Goal: Task Accomplishment & Management: Manage account settings

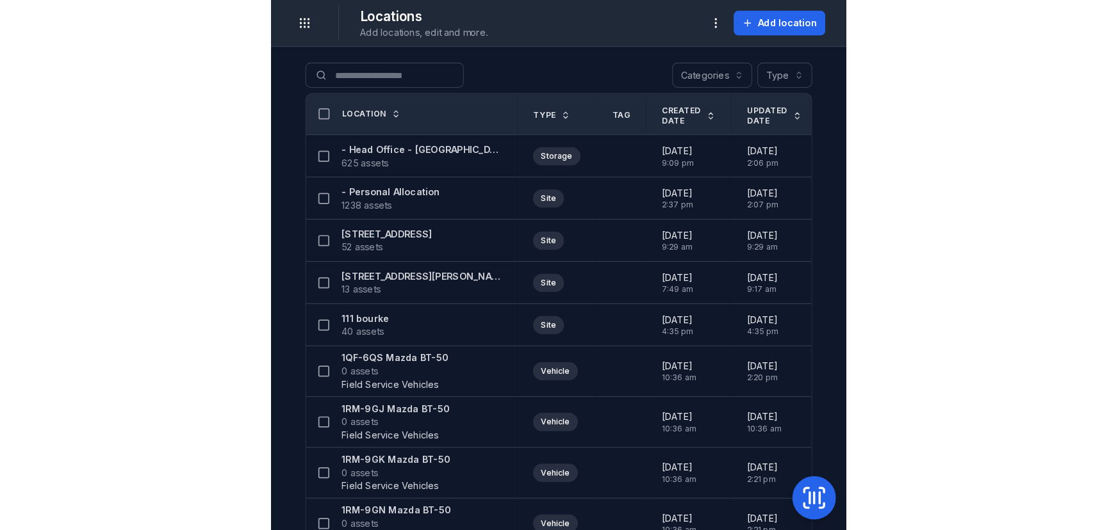
scroll to position [275, 0]
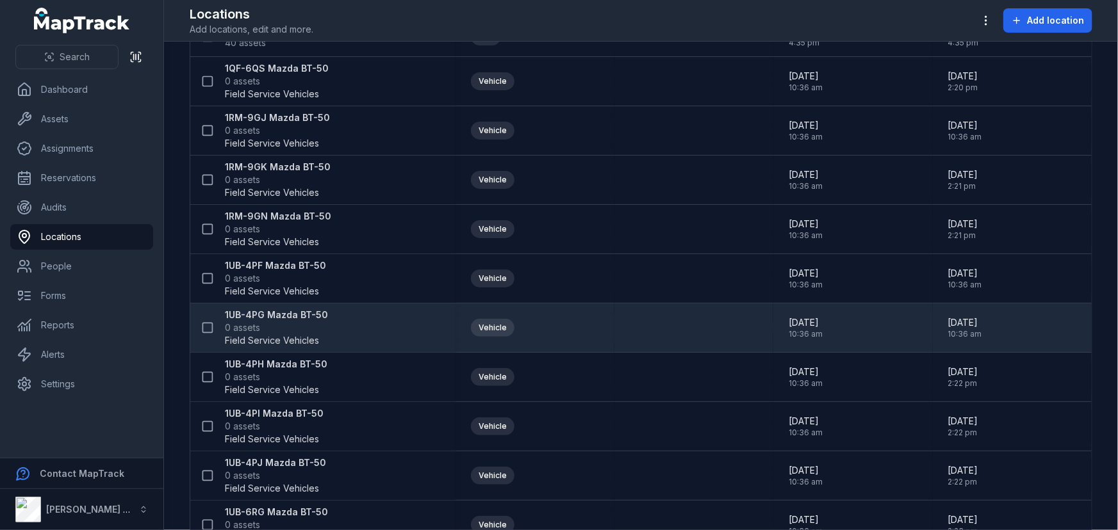
click at [294, 327] on span "0 assets" at bounding box center [276, 328] width 103 height 13
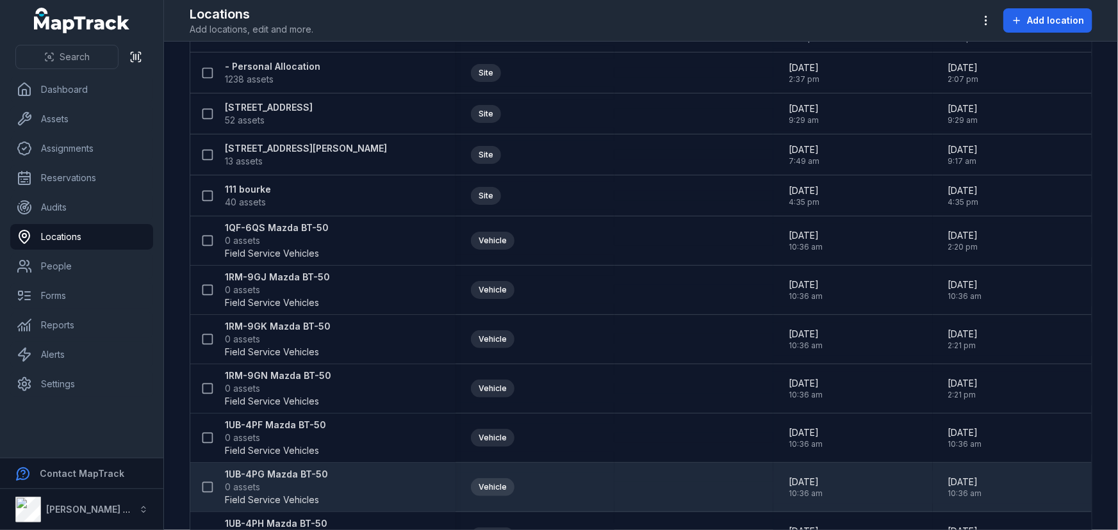
scroll to position [174, 0]
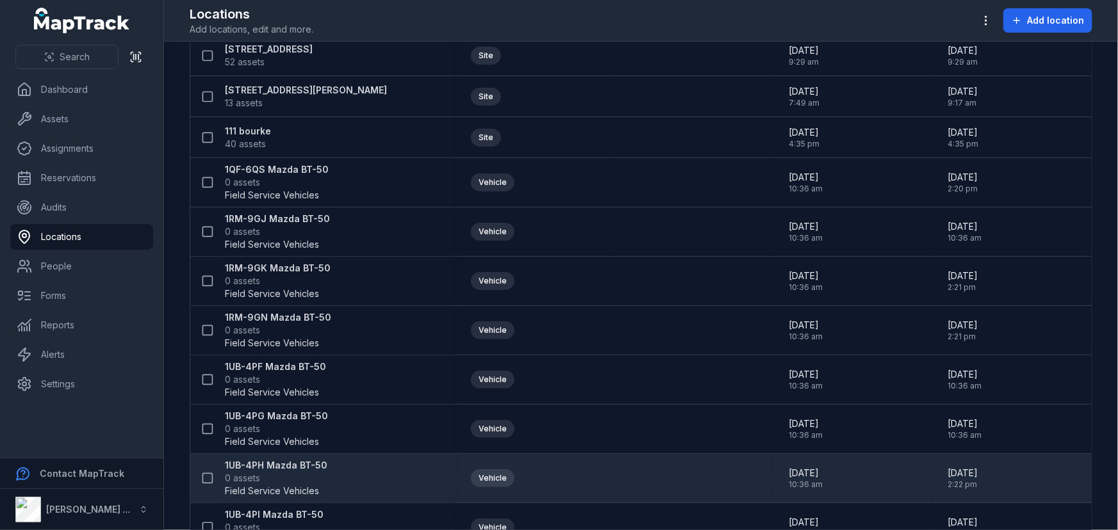
click at [292, 472] on span "0 assets" at bounding box center [276, 478] width 103 height 13
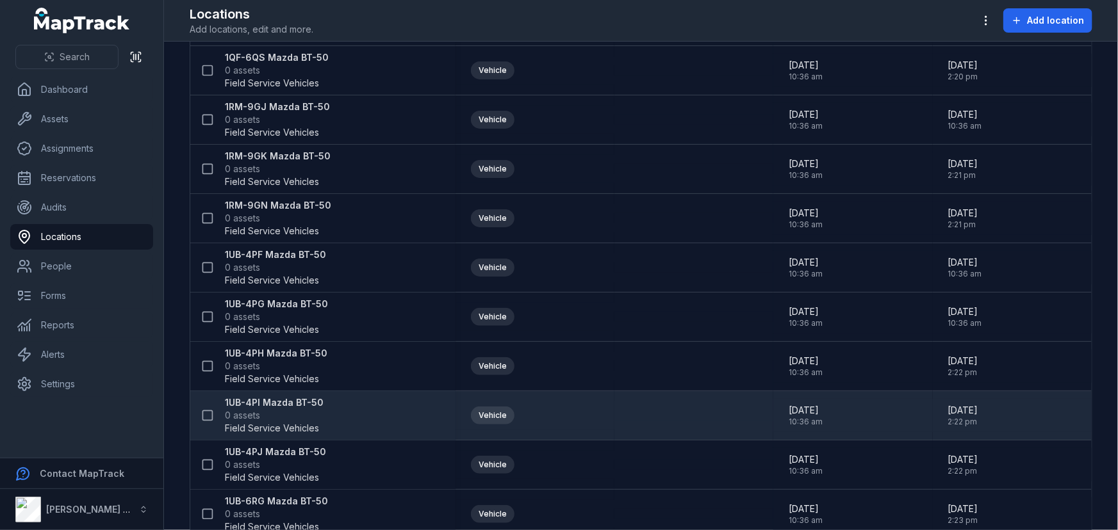
scroll to position [291, 0]
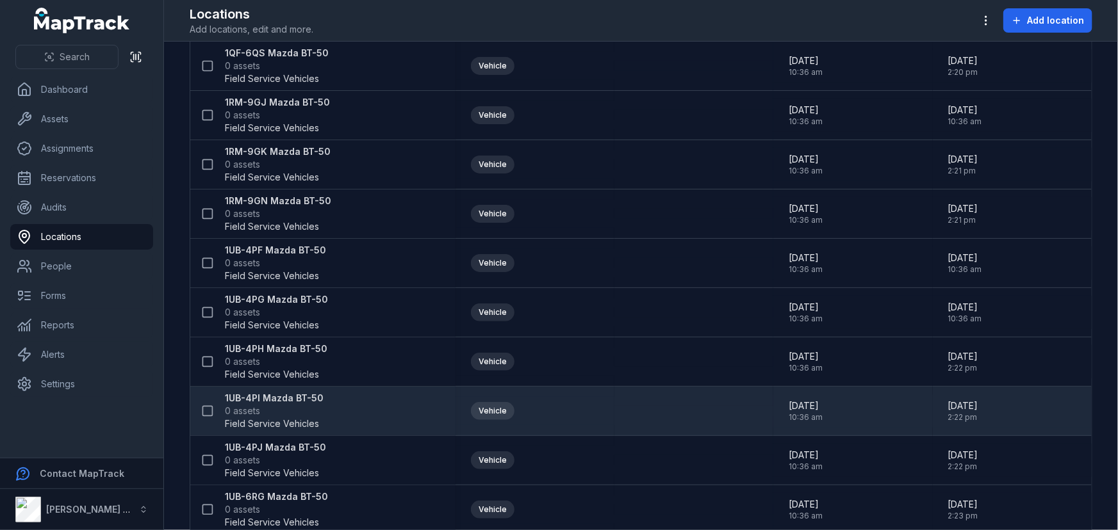
click at [259, 397] on strong "1UB-4PI Mazda BT-50" at bounding box center [274, 398] width 99 height 13
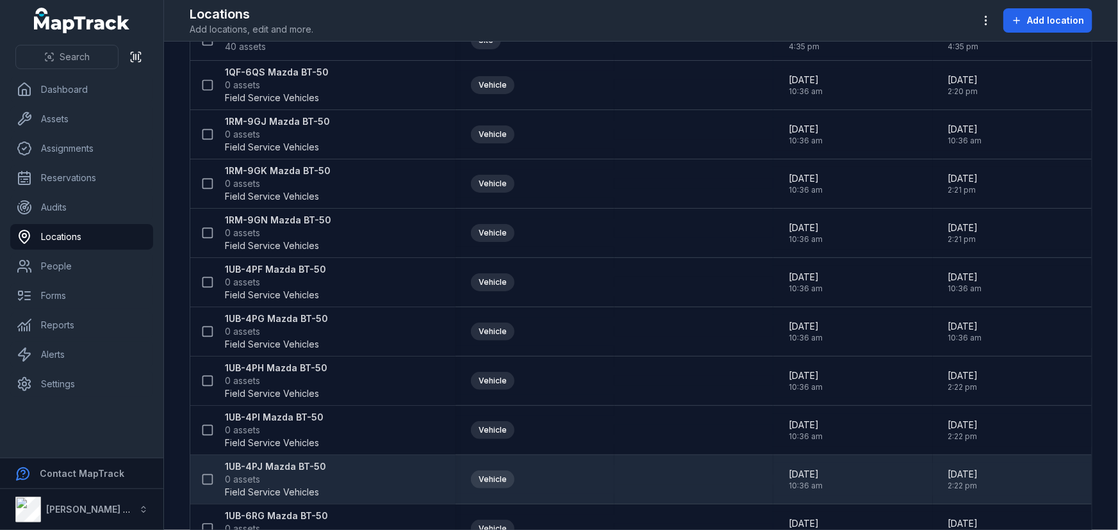
scroll to position [291, 0]
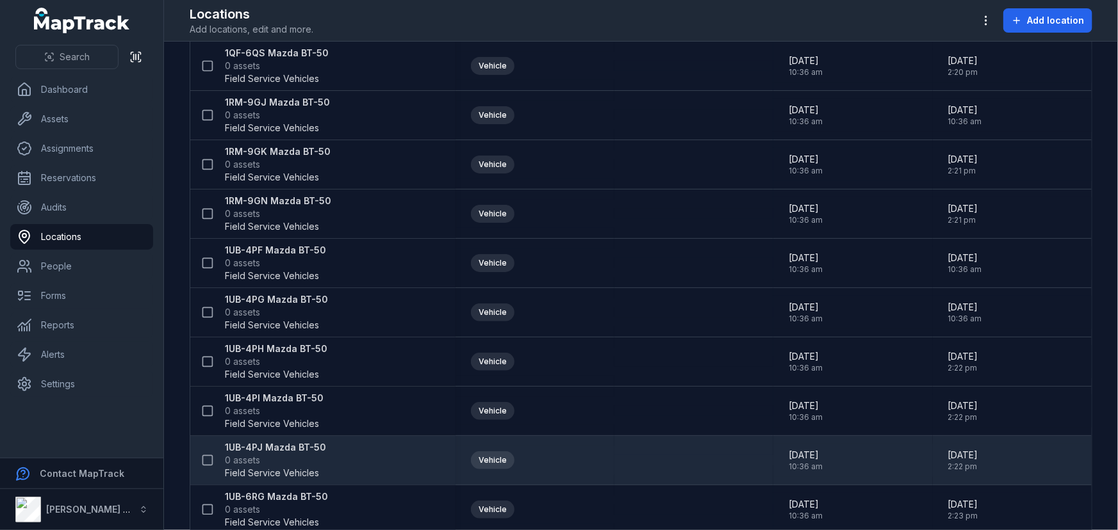
click at [346, 460] on div "1UB-4PJ Mazda BT-50 0 assets Field Service Vehicles" at bounding box center [317, 460] width 245 height 38
click at [302, 446] on strong "1UB-4PJ Mazda BT-50" at bounding box center [275, 447] width 101 height 13
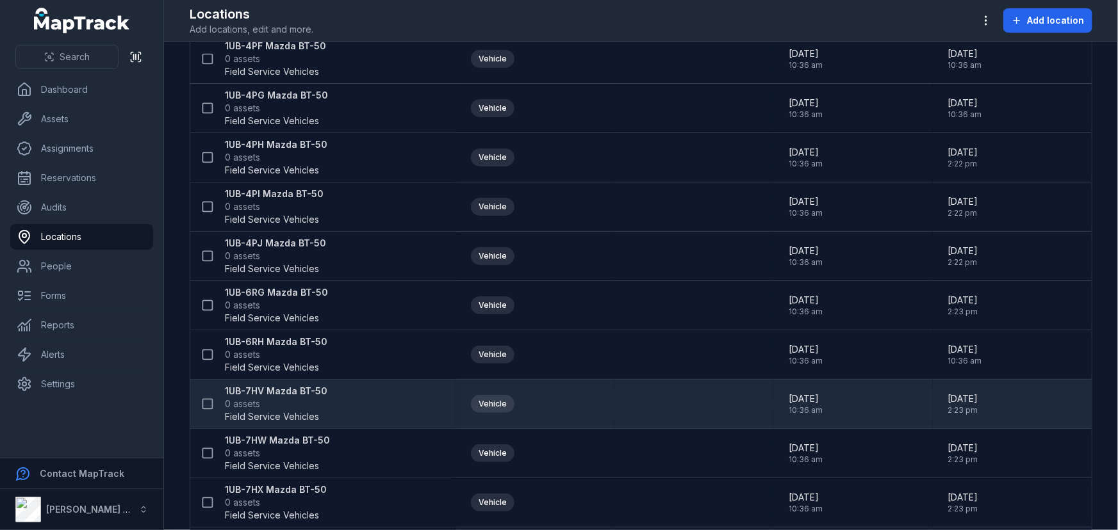
scroll to position [524, 0]
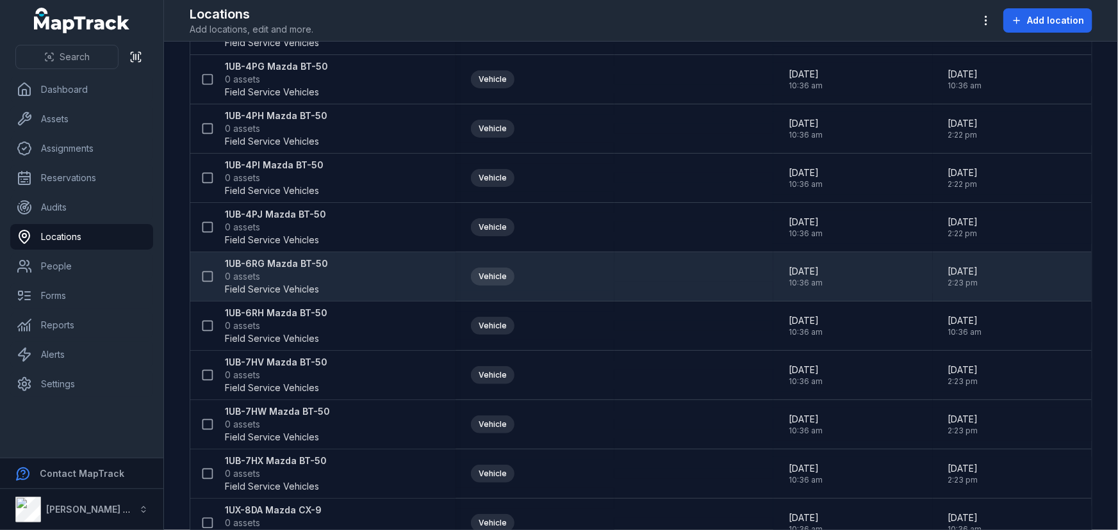
click at [243, 283] on span "Field Service Vehicles" at bounding box center [272, 289] width 94 height 13
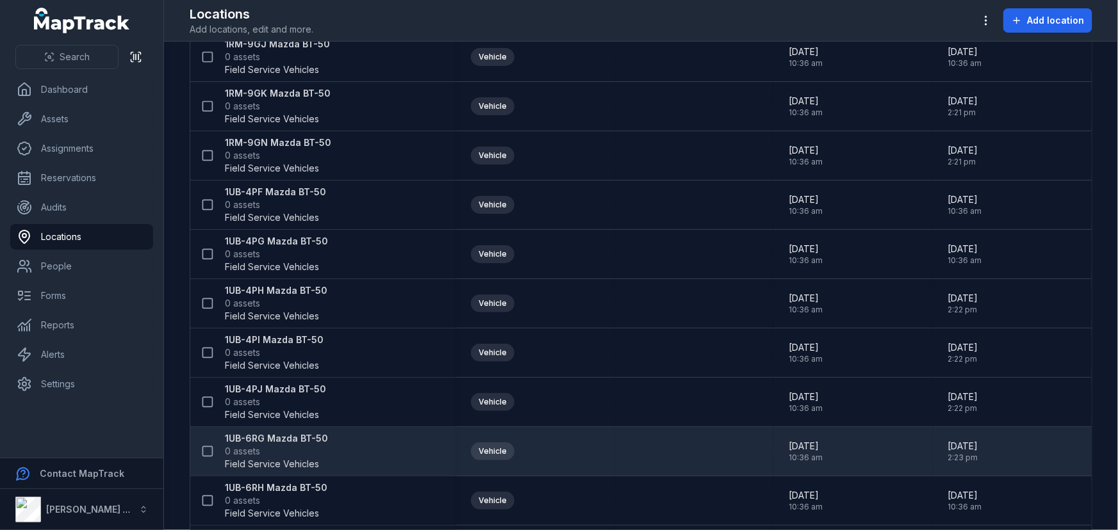
scroll to position [407, 0]
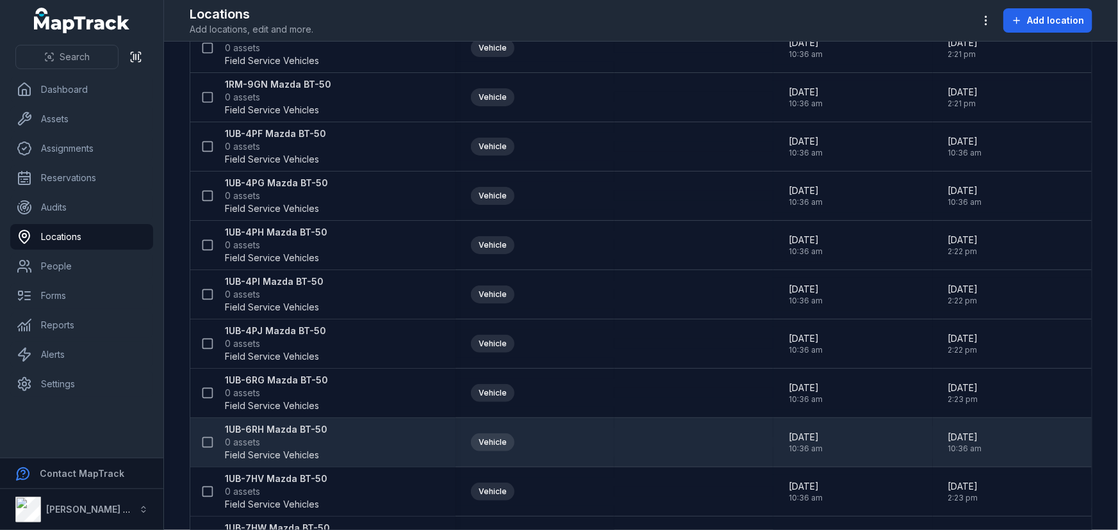
click at [301, 428] on strong "1UB-6RH Mazda BT-50" at bounding box center [276, 429] width 103 height 13
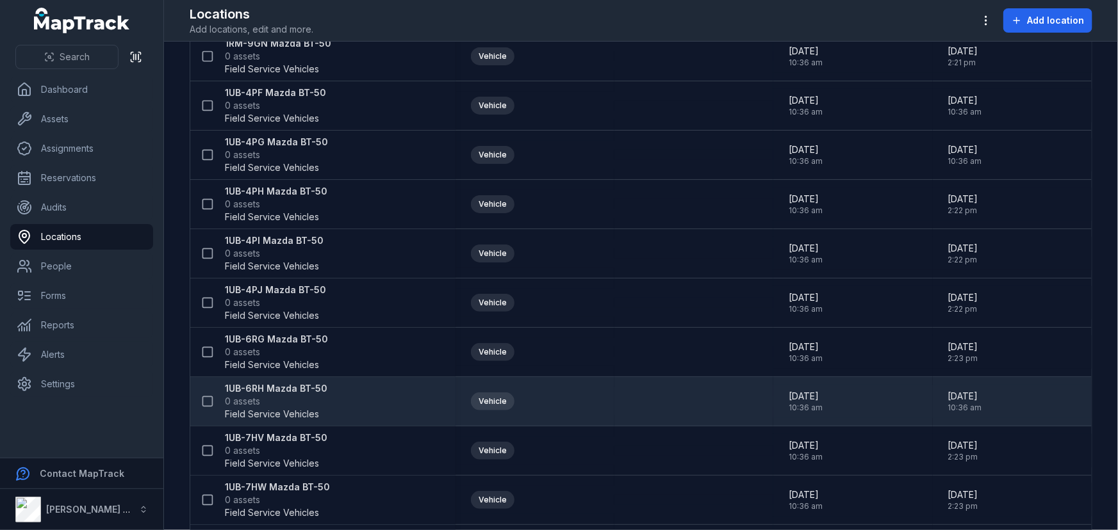
scroll to position [466, 0]
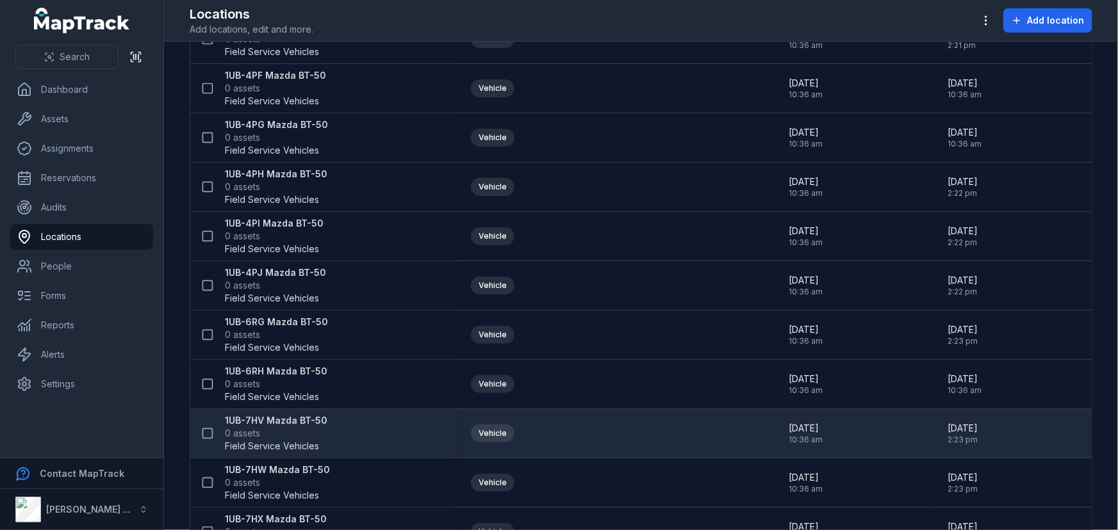
click at [292, 417] on strong "1UB-7HV Mazda BT-50" at bounding box center [276, 421] width 103 height 13
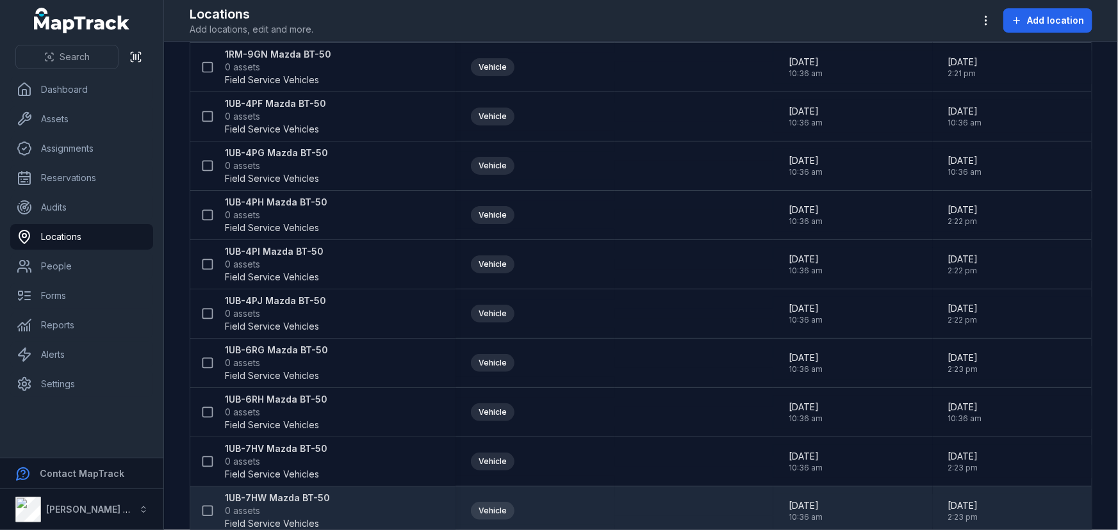
scroll to position [466, 0]
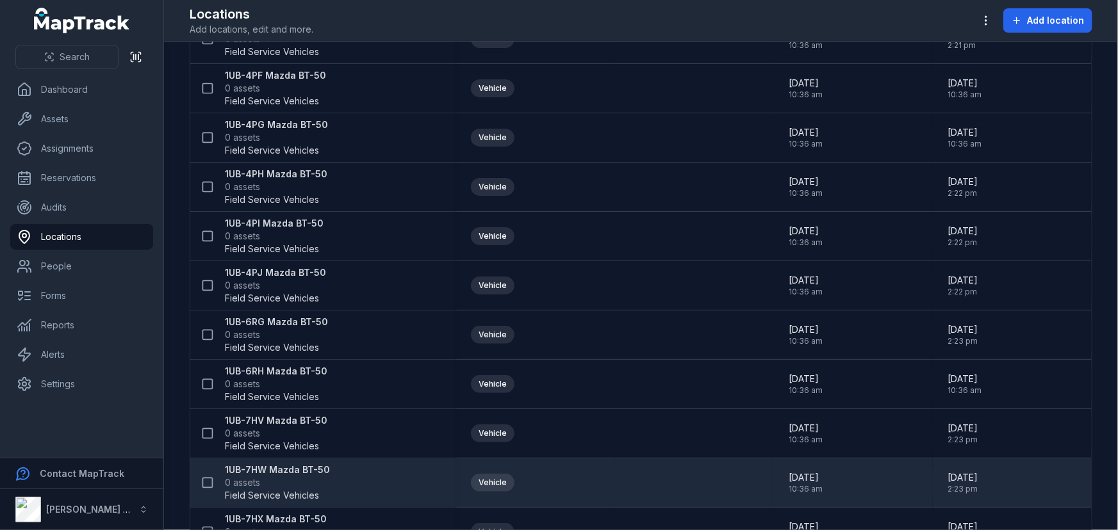
click at [230, 470] on strong "1UB-7HW Mazda BT-50" at bounding box center [277, 470] width 105 height 13
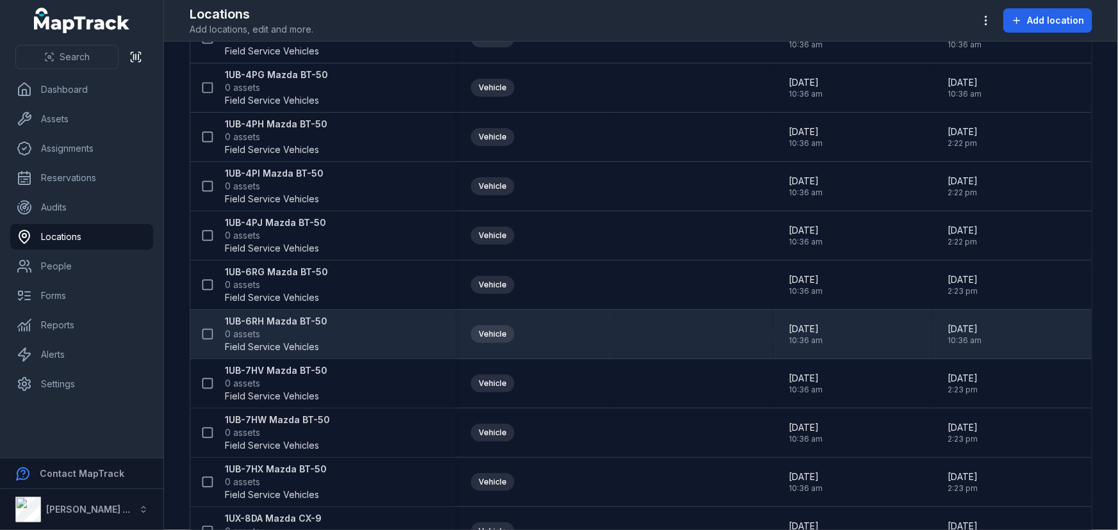
scroll to position [524, 0]
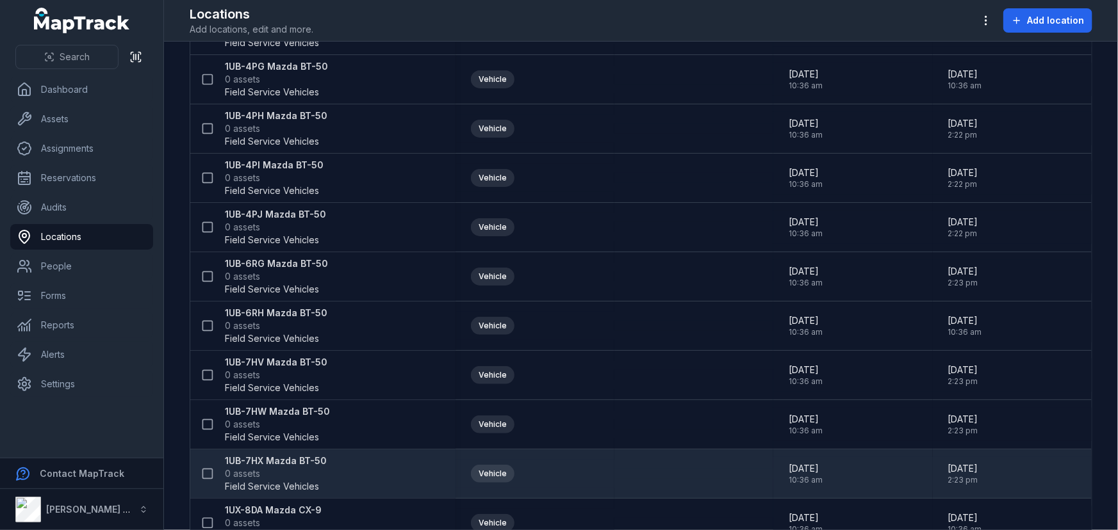
click at [268, 457] on strong "1UB-7HX Mazda BT-50" at bounding box center [276, 461] width 102 height 13
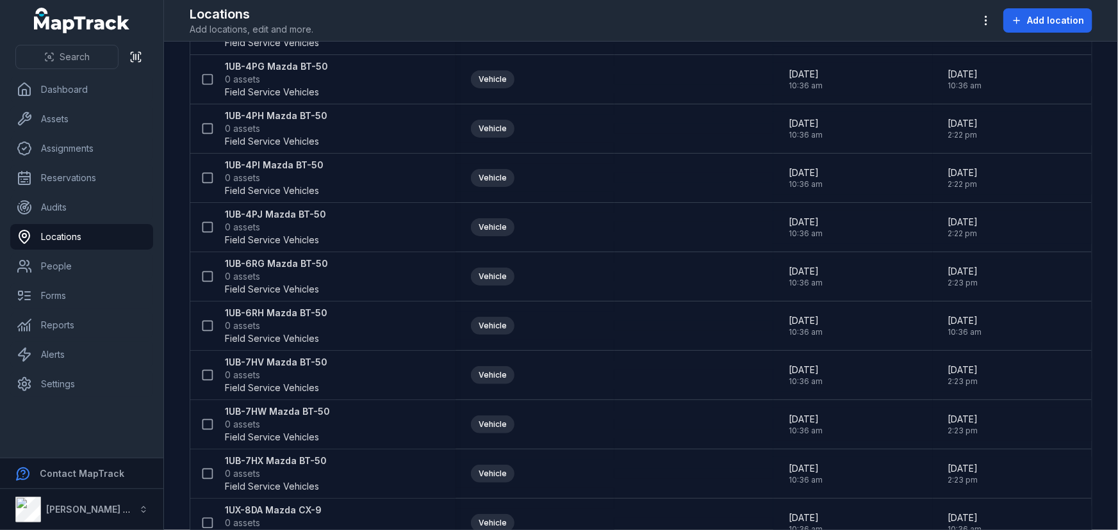
scroll to position [641, 0]
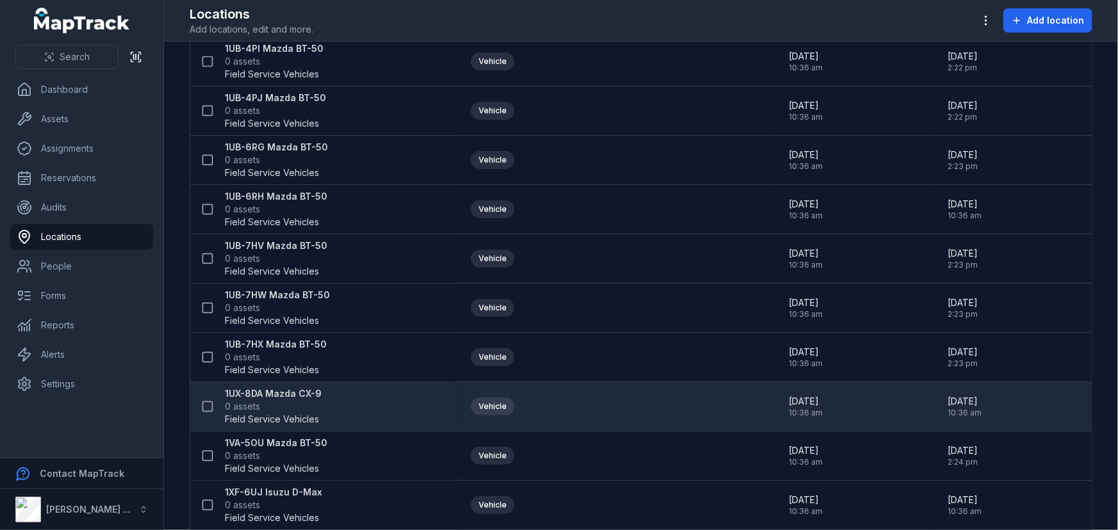
click at [283, 394] on strong "1UX-8DA Mazda CX-9" at bounding box center [273, 394] width 97 height 13
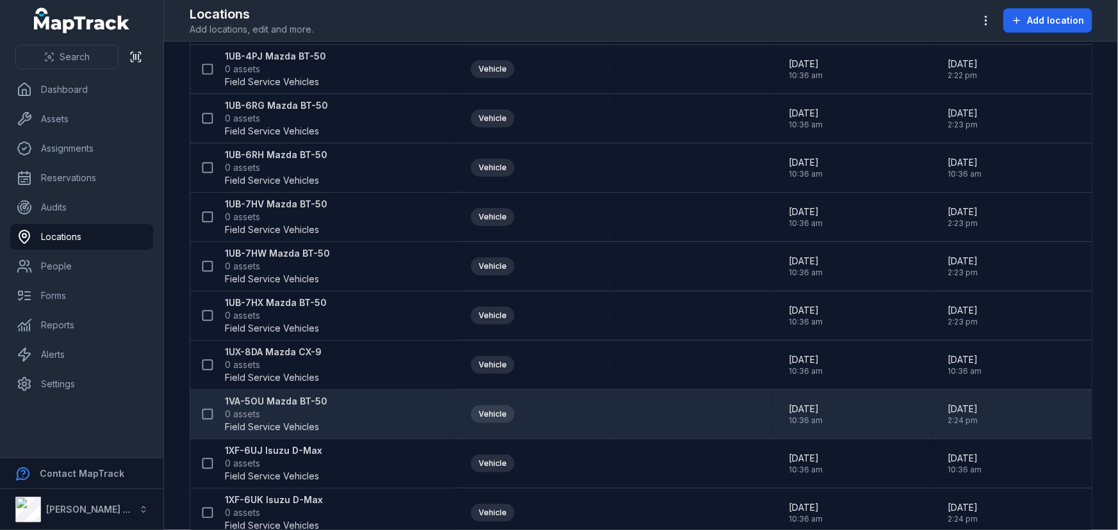
scroll to position [698, 0]
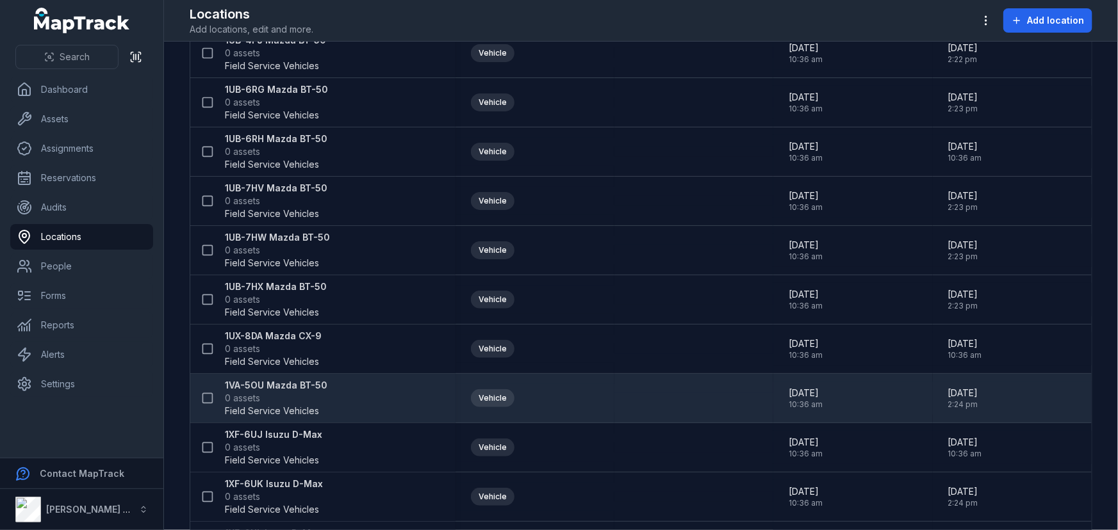
click at [293, 380] on strong "1VA-5OU Mazda BT-50" at bounding box center [276, 385] width 103 height 13
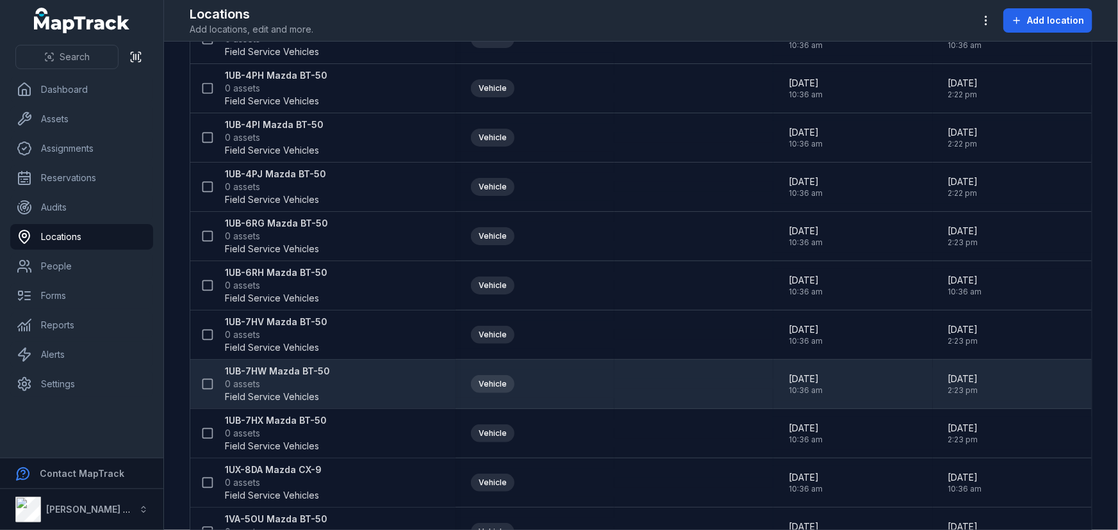
scroll to position [698, 0]
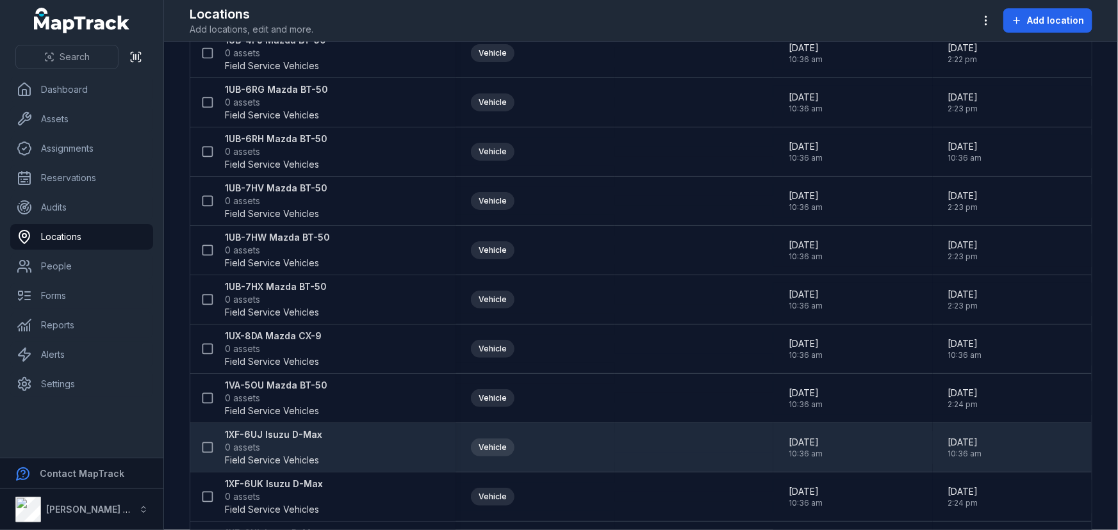
click at [285, 431] on strong "1XF-6UJ Isuzu D-Max" at bounding box center [273, 435] width 97 height 13
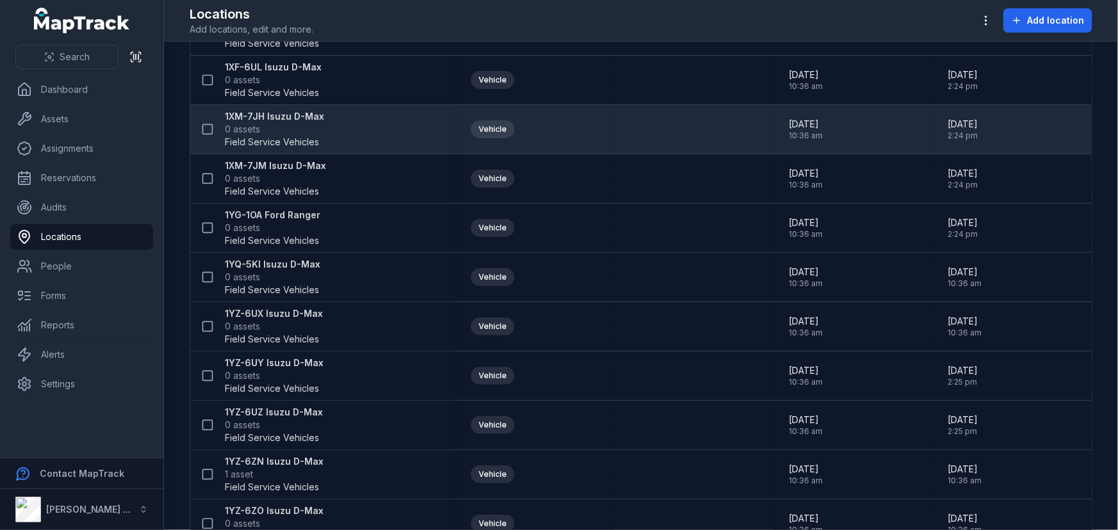
scroll to position [1106, 0]
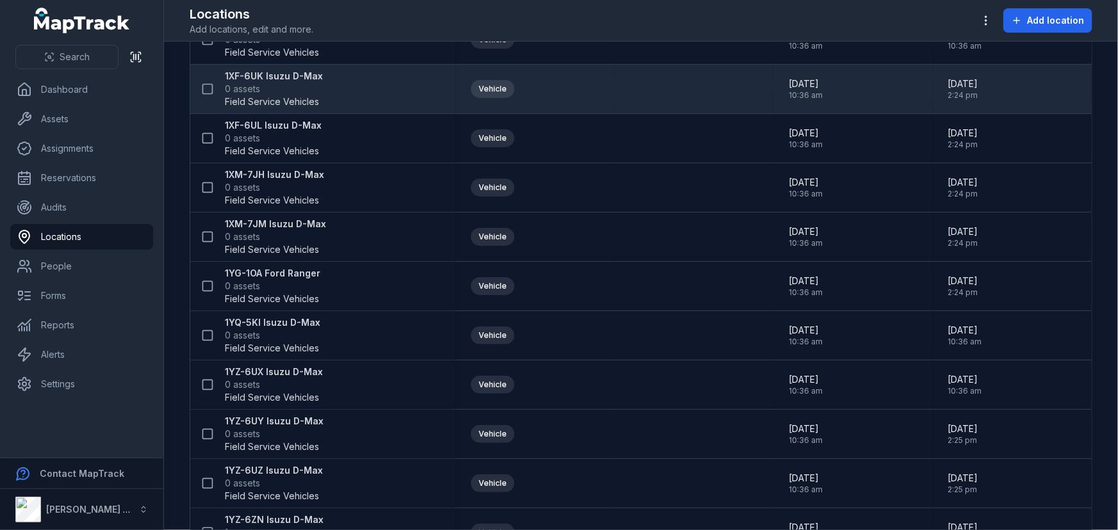
click at [275, 95] on span "Field Service Vehicles" at bounding box center [272, 101] width 94 height 13
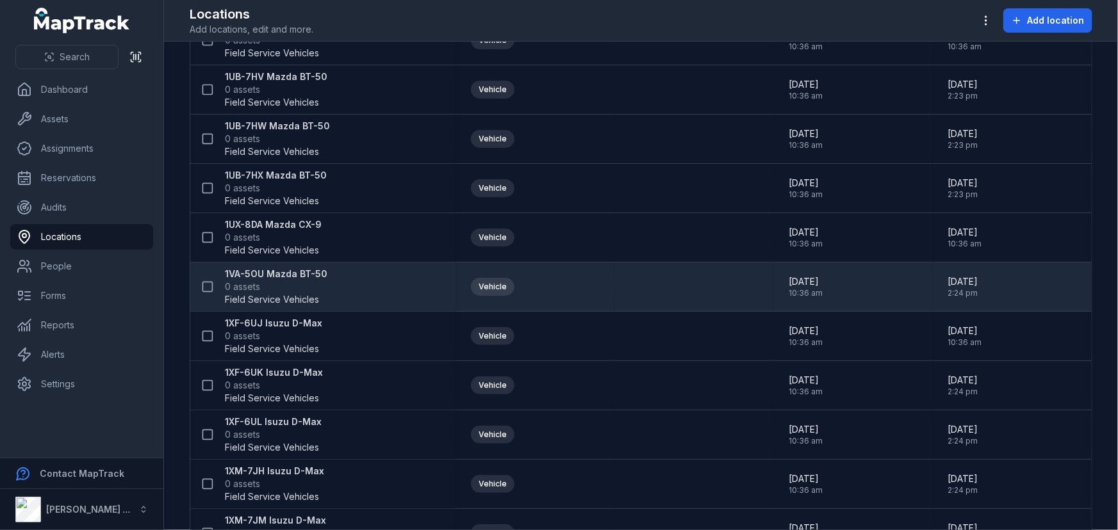
scroll to position [815, 0]
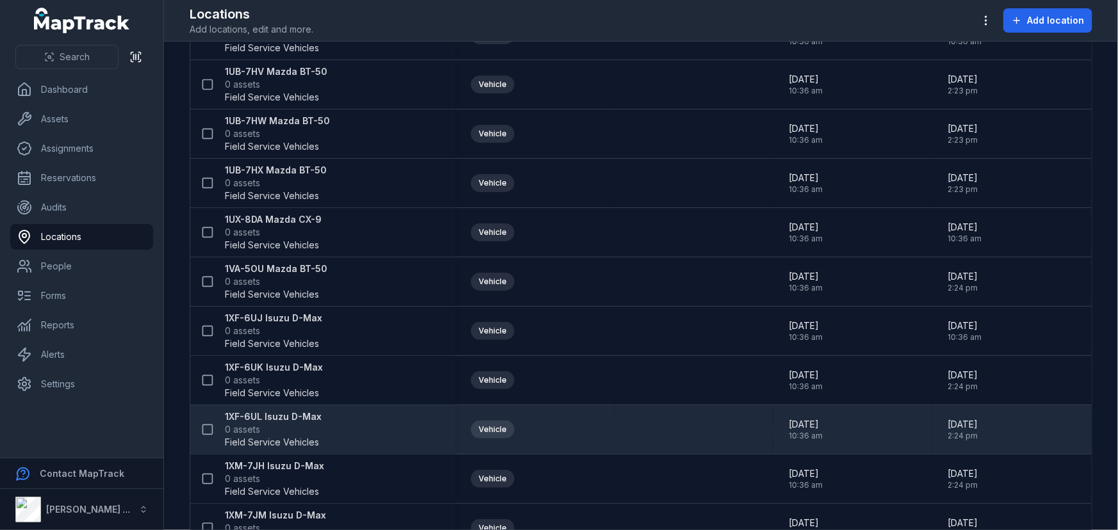
click at [274, 416] on strong "1XF-6UL Isuzu D-Max" at bounding box center [273, 417] width 97 height 13
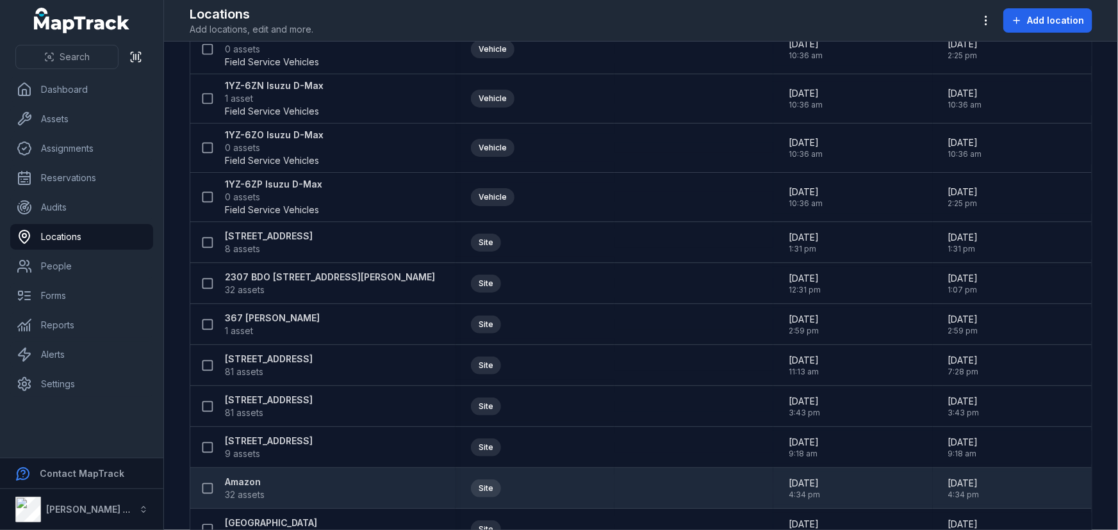
scroll to position [1514, 0]
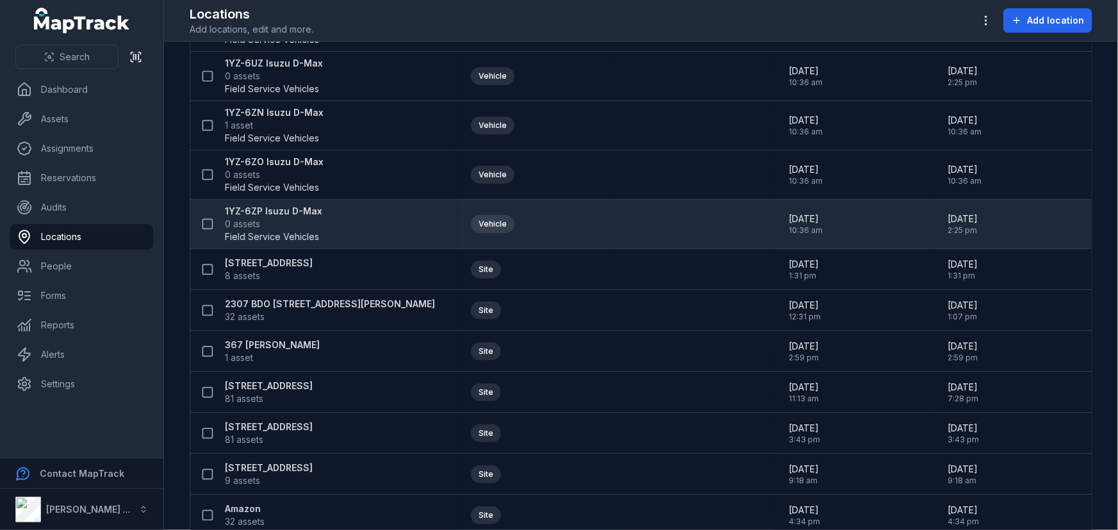
click at [333, 214] on div "1YZ-6ZP Isuzu D-Max 0 assets Field Service Vehicles" at bounding box center [317, 224] width 245 height 38
click at [282, 211] on strong "1YZ-6ZP Isuzu D-Max" at bounding box center [273, 211] width 97 height 13
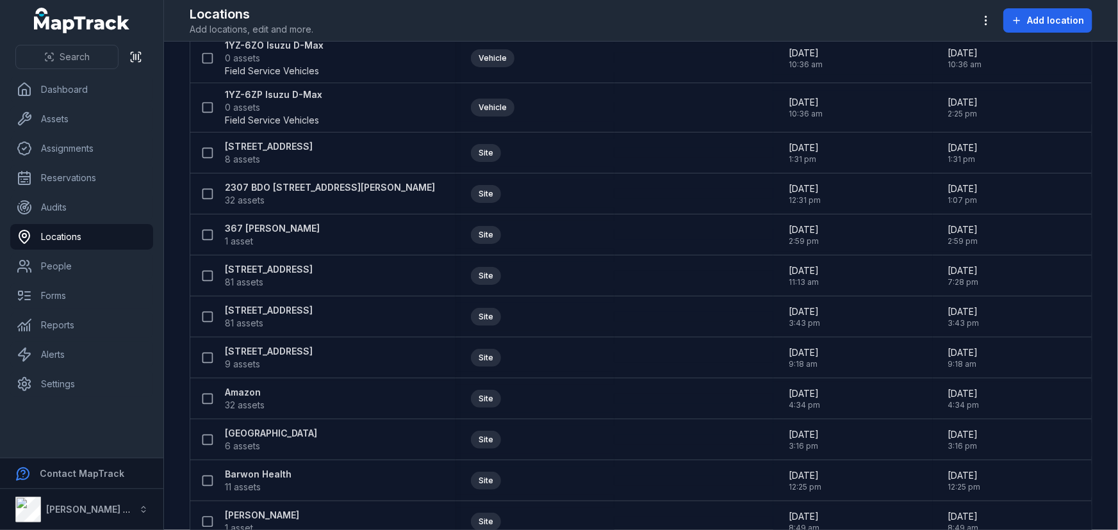
scroll to position [1572, 0]
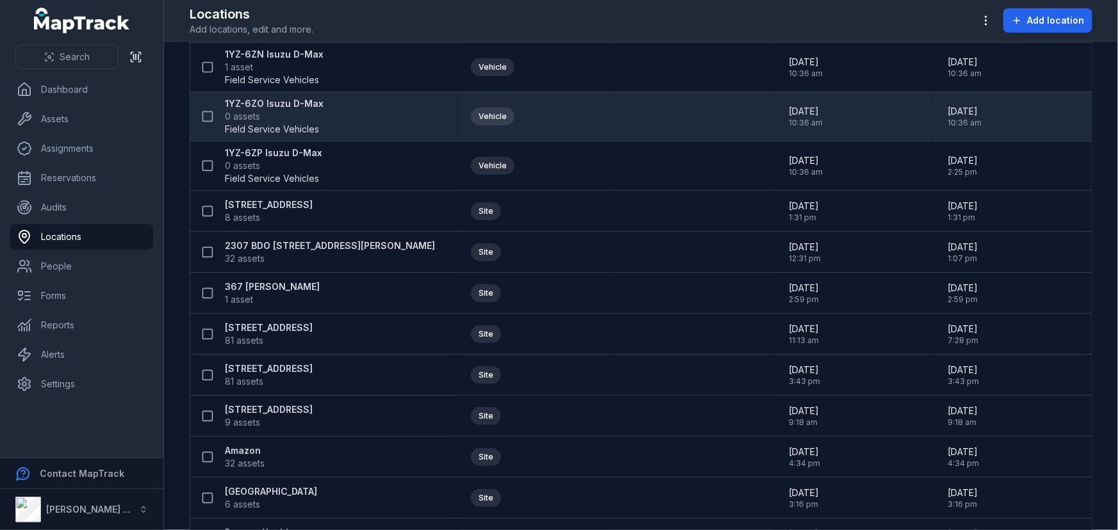
click at [279, 114] on span "0 assets" at bounding box center [274, 116] width 99 height 13
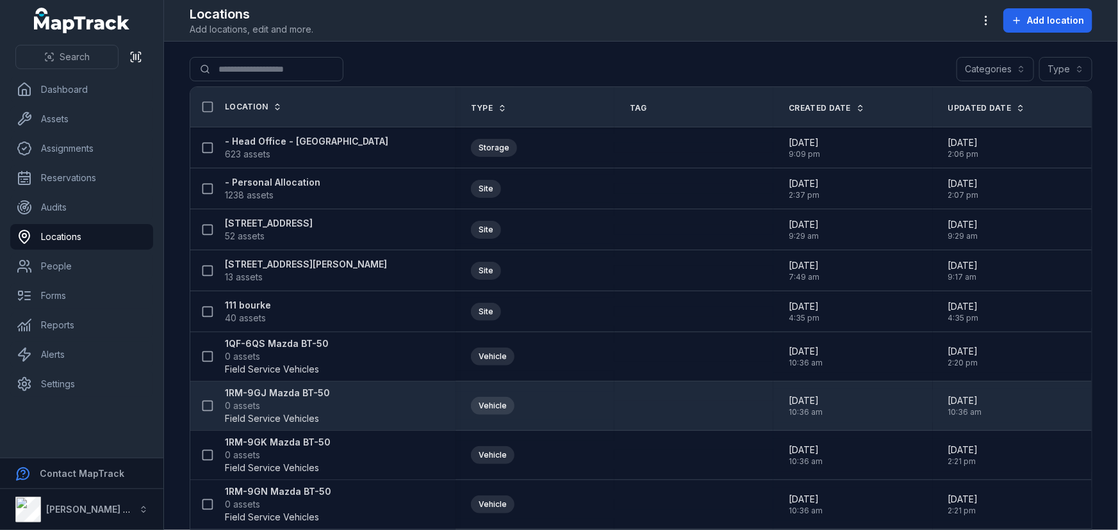
click at [266, 414] on span "Field Service Vehicles" at bounding box center [272, 419] width 94 height 13
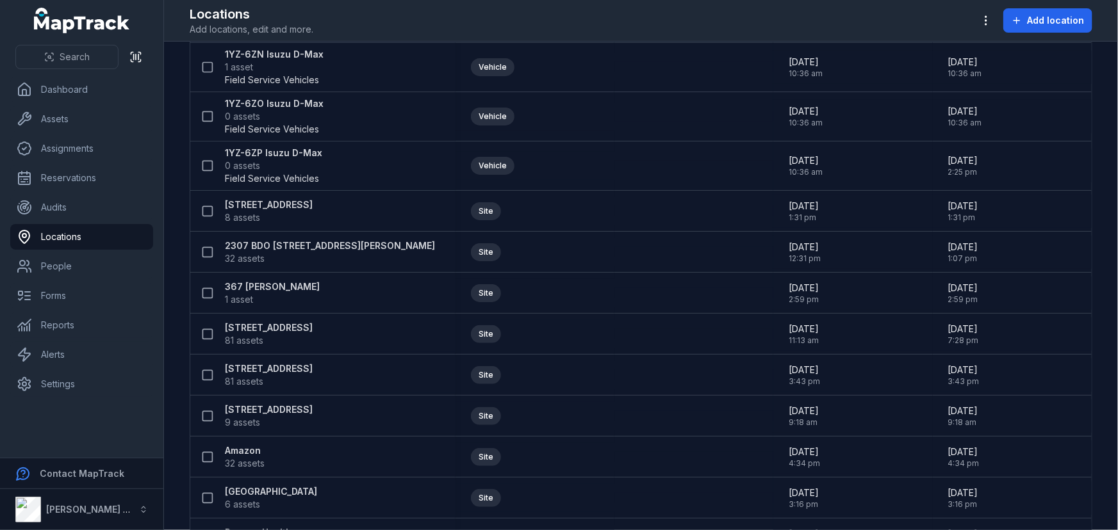
scroll to position [1514, 0]
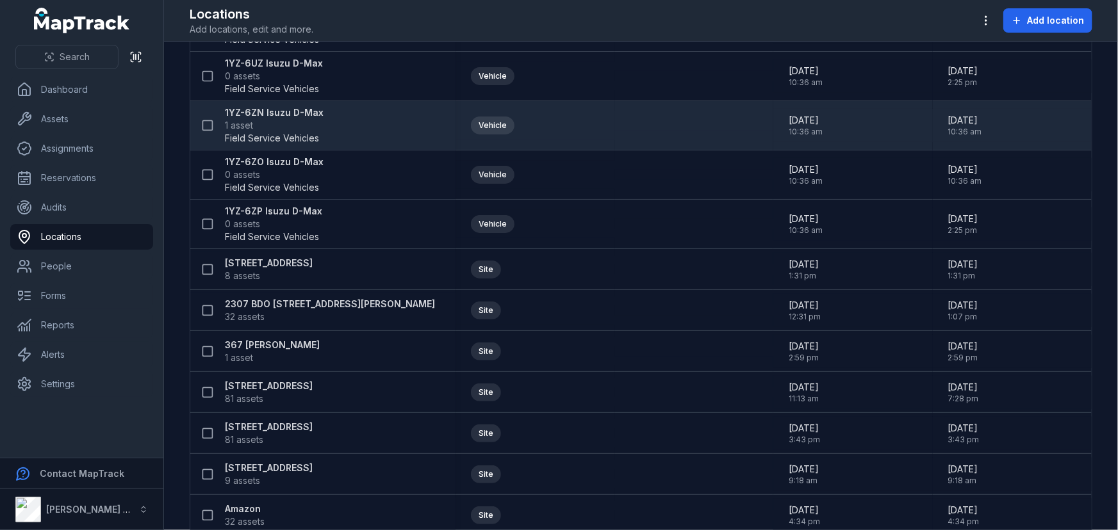
click at [258, 132] on span "Field Service Vehicles" at bounding box center [272, 138] width 94 height 13
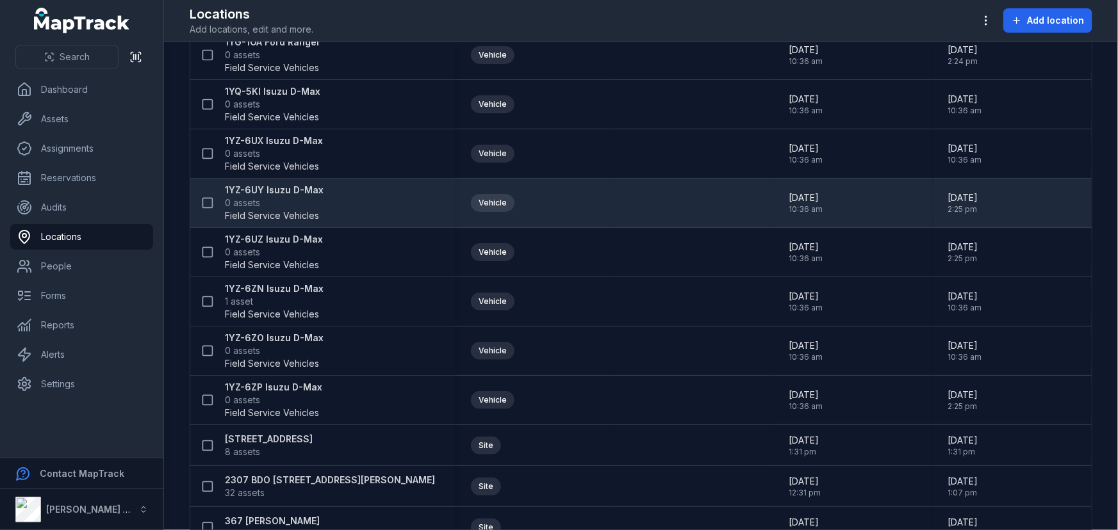
scroll to position [1339, 0]
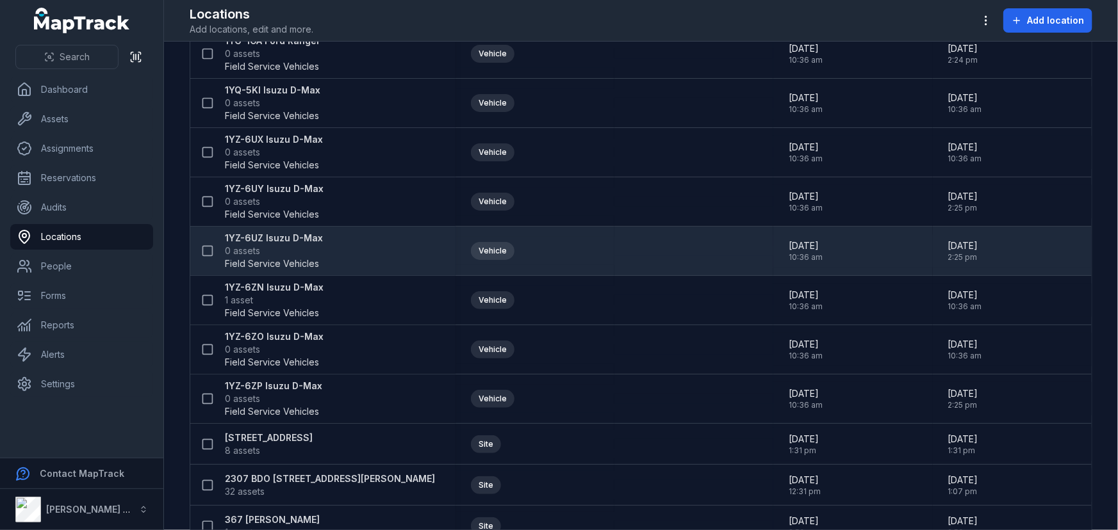
click at [344, 243] on div "1YZ-6UZ Isuzu D-Max 0 assets Field Service Vehicles" at bounding box center [317, 251] width 245 height 38
click at [300, 235] on strong "1YZ-6UZ Isuzu D-Max" at bounding box center [274, 238] width 98 height 13
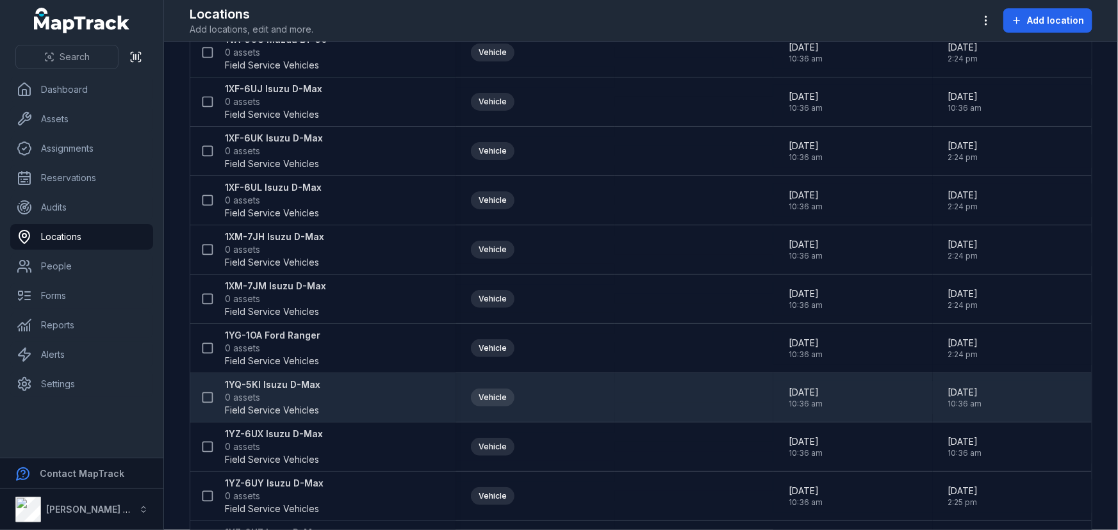
scroll to position [1048, 0]
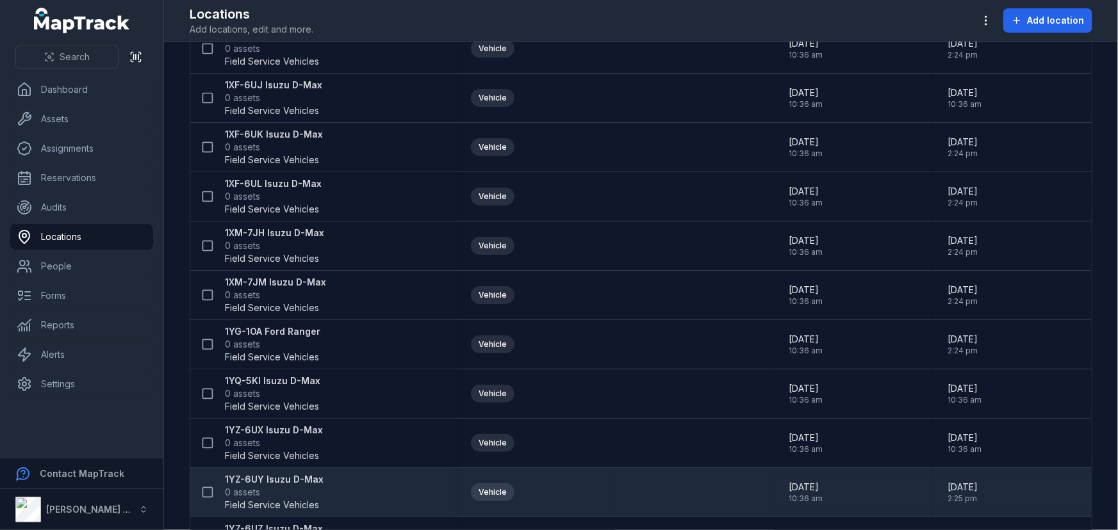
click at [267, 481] on strong "1YZ-6UY Isuzu D-Max" at bounding box center [274, 479] width 99 height 13
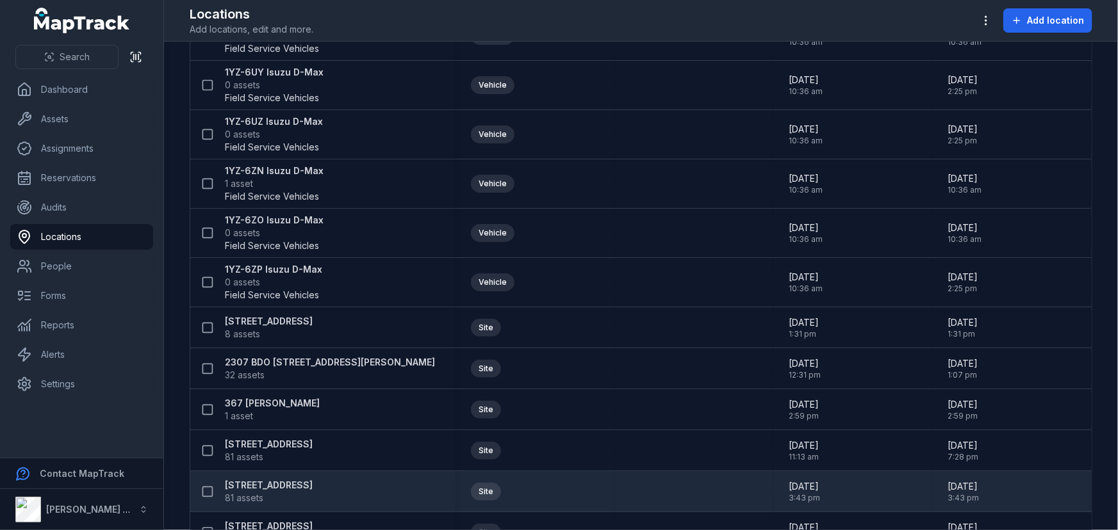
scroll to position [1397, 0]
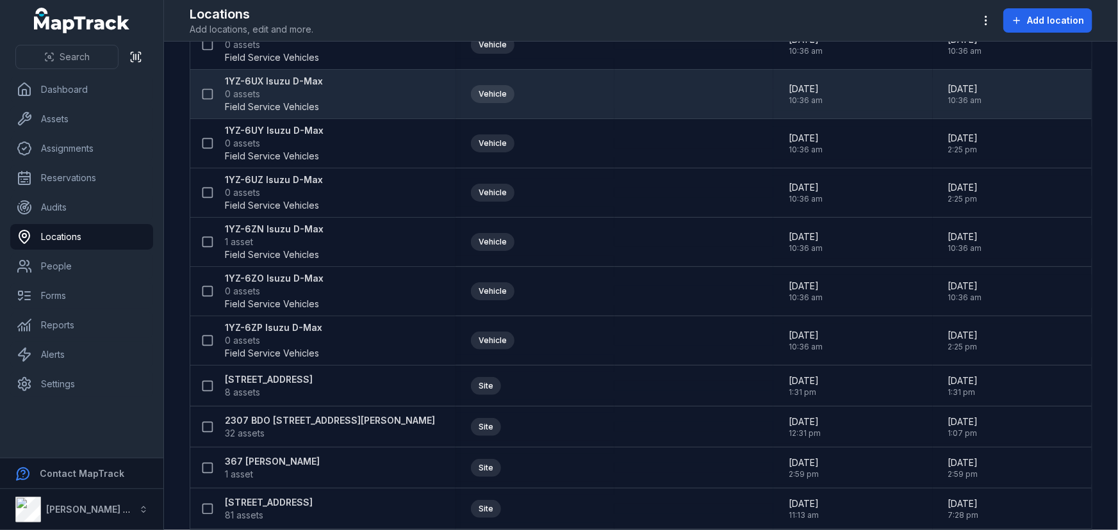
click at [268, 101] on span "Field Service Vehicles" at bounding box center [272, 107] width 94 height 13
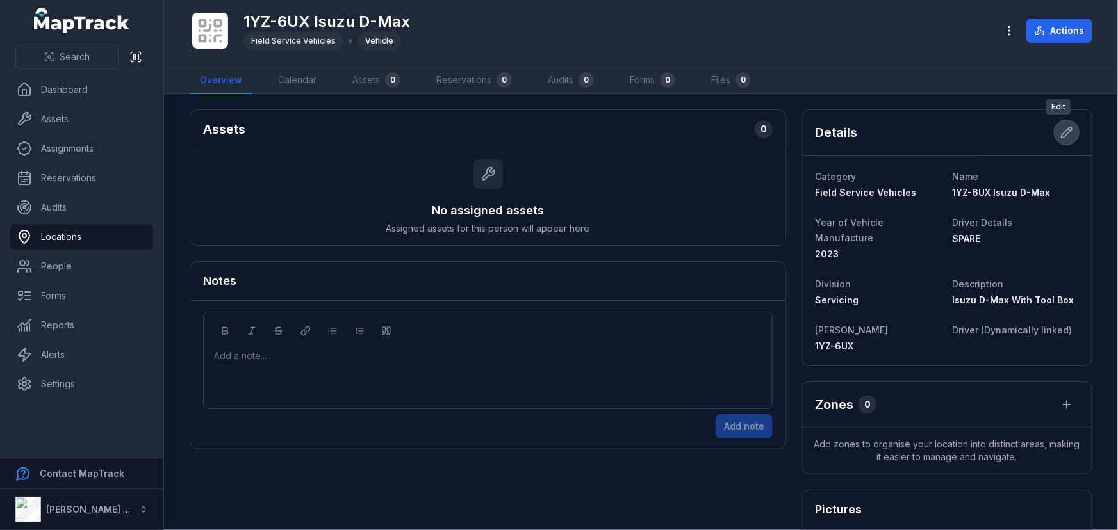
click at [1060, 134] on icon at bounding box center [1066, 132] width 13 height 13
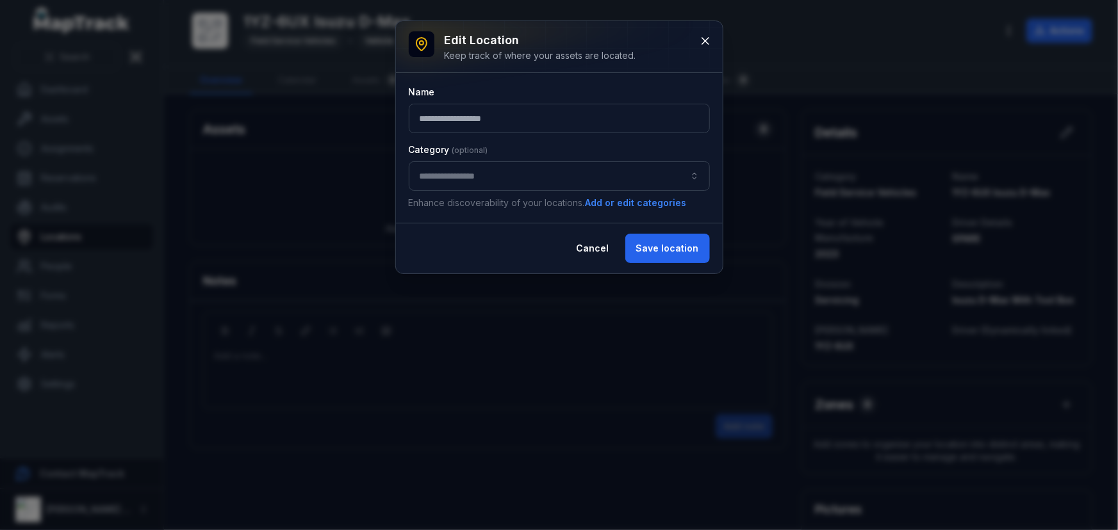
type input "**********"
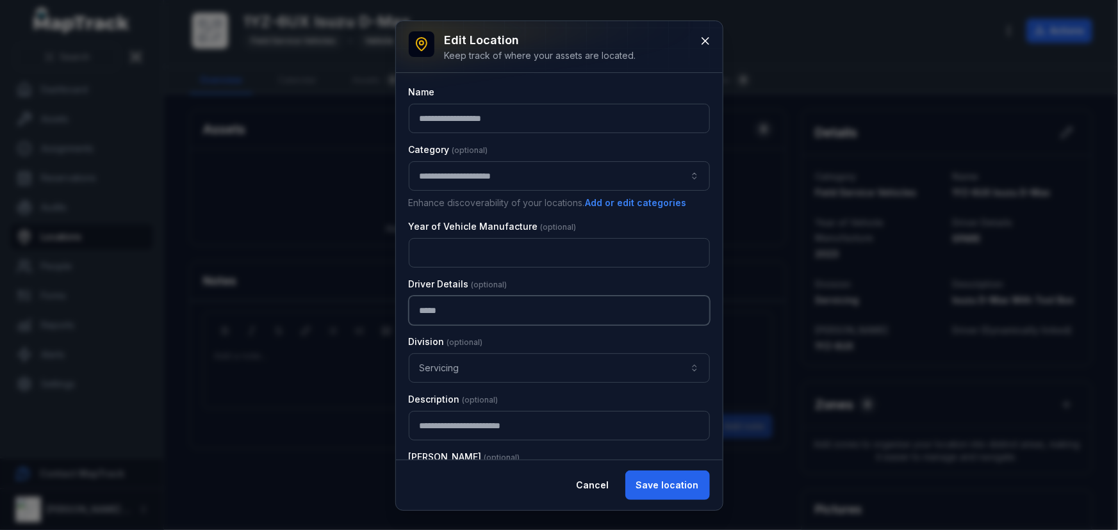
click at [525, 321] on input "*****" at bounding box center [559, 310] width 301 height 29
drag, startPoint x: 535, startPoint y: 316, endPoint x: 364, endPoint y: 304, distance: 171.5
click at [364, 304] on div "**********" at bounding box center [559, 265] width 1118 height 530
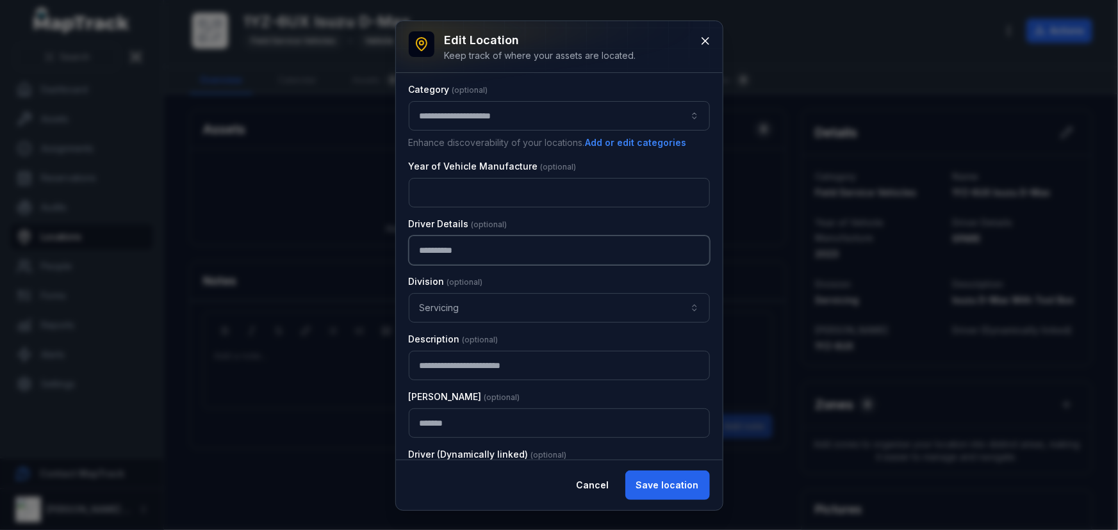
scroll to position [125, 0]
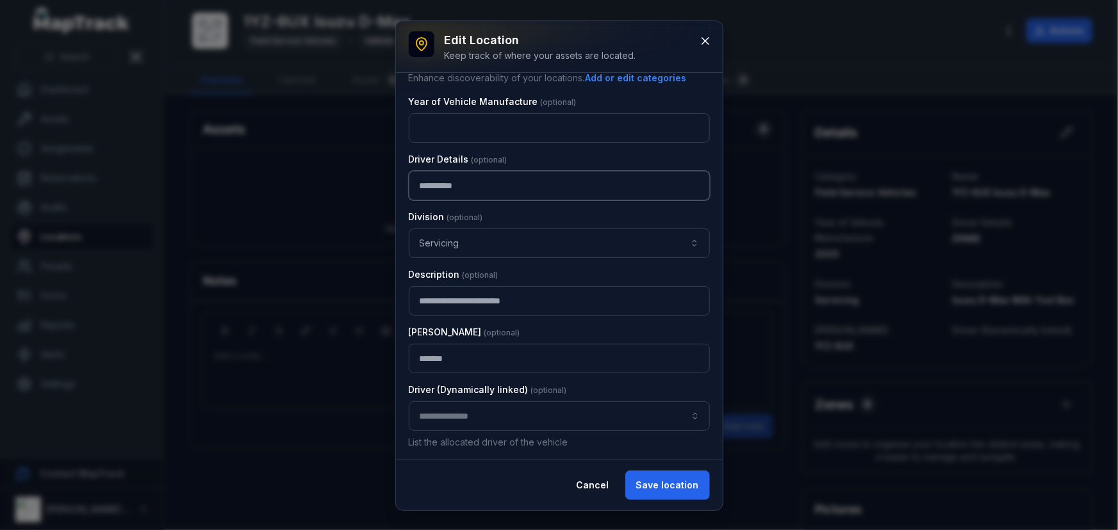
type input "**********"
click at [572, 416] on input "location-edit:cf[d6683de5-f620-451f-9d8c-49da64e7b9fb]-label" at bounding box center [559, 416] width 301 height 29
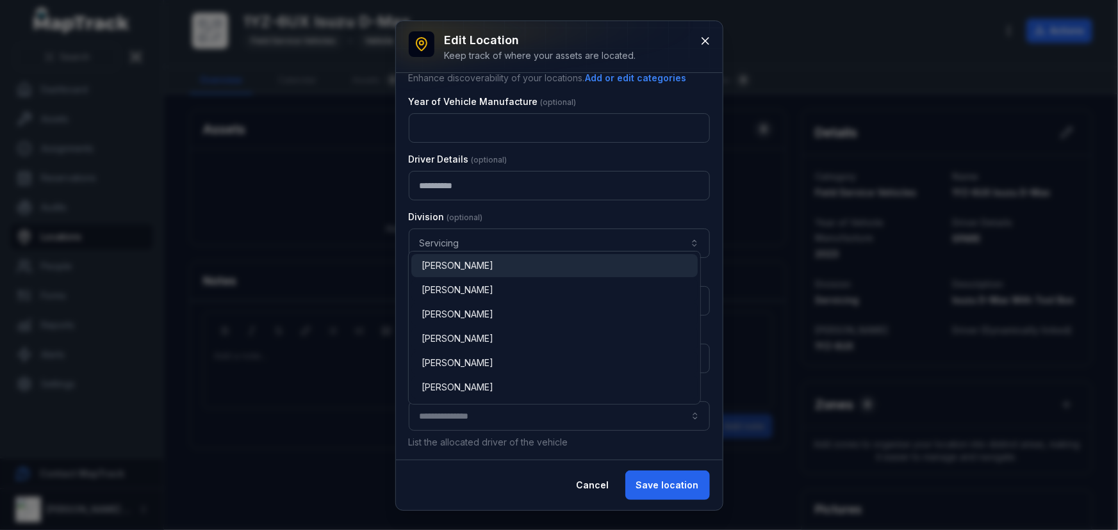
click at [426, 516] on div "**********" at bounding box center [559, 265] width 1118 height 530
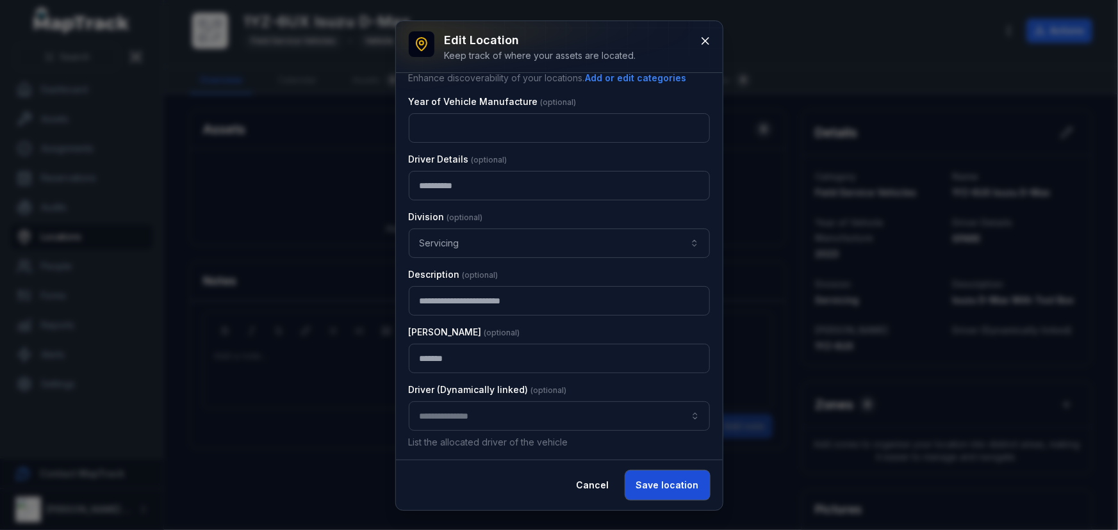
click at [671, 485] on button "Save location" at bounding box center [667, 485] width 85 height 29
